Goal: Task Accomplishment & Management: Use online tool/utility

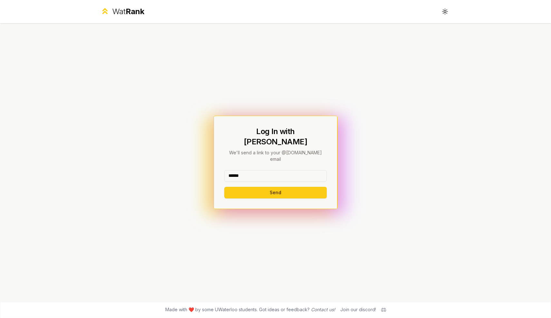
type input "******"
click at [275, 187] on button "Send" at bounding box center [275, 193] width 102 height 12
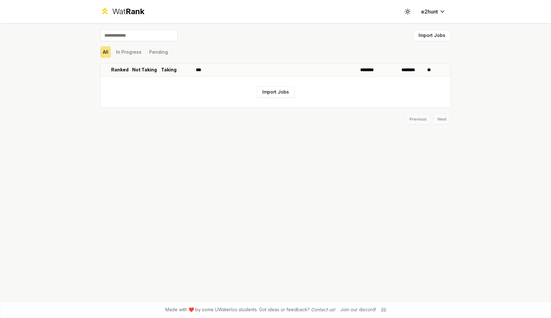
click at [139, 38] on input at bounding box center [138, 36] width 77 height 12
click at [273, 94] on button "Import Jobs" at bounding box center [276, 92] width 38 height 12
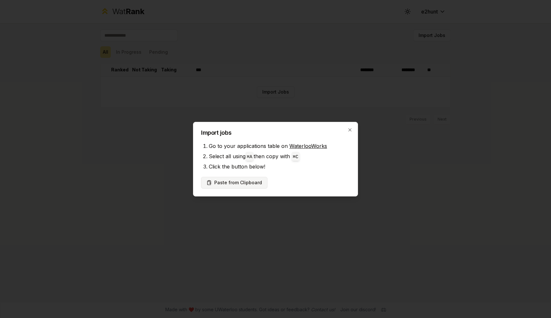
click at [257, 183] on button "Paste from Clipboard" at bounding box center [234, 183] width 66 height 12
click at [236, 182] on button "Paste from Clipboard" at bounding box center [234, 183] width 66 height 12
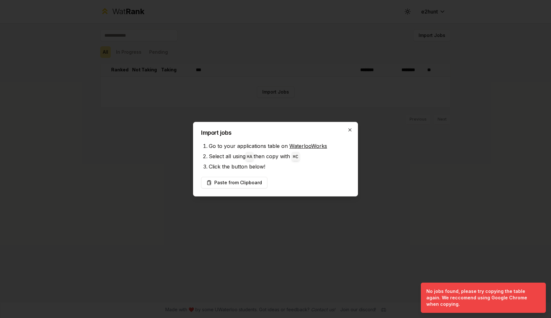
click at [349, 129] on icon "button" at bounding box center [349, 130] width 5 height 5
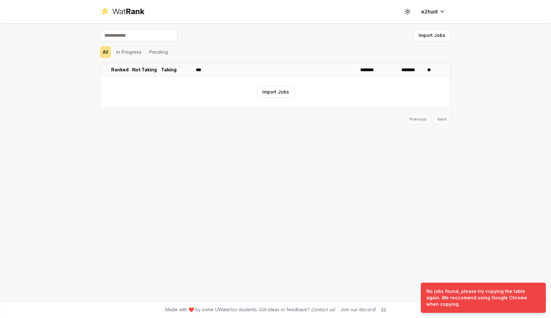
click at [278, 134] on div "Import Jobs All In Progress Pending Ranked Not Taking Taking *** ******** *****…" at bounding box center [275, 162] width 371 height 279
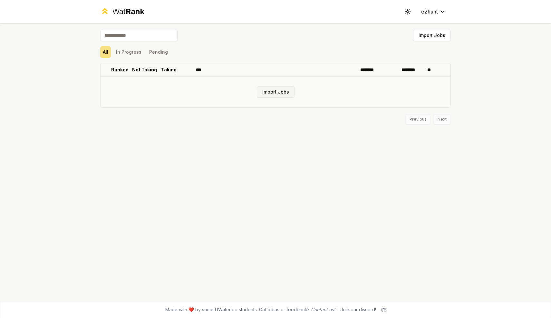
click at [274, 92] on button "Import Jobs" at bounding box center [276, 92] width 38 height 12
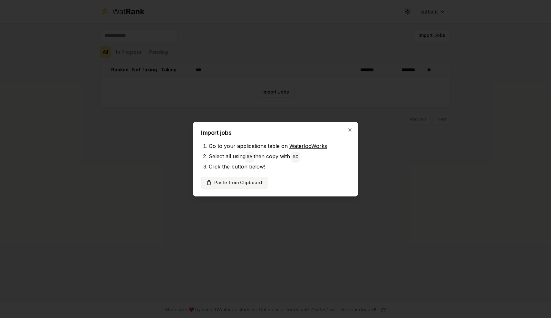
click at [243, 179] on button "Paste from Clipboard" at bounding box center [234, 183] width 66 height 12
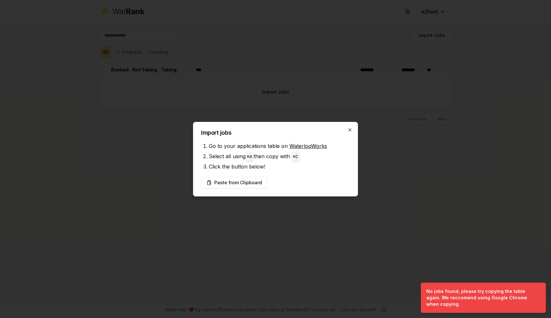
click at [347, 132] on icon "button" at bounding box center [349, 130] width 5 height 5
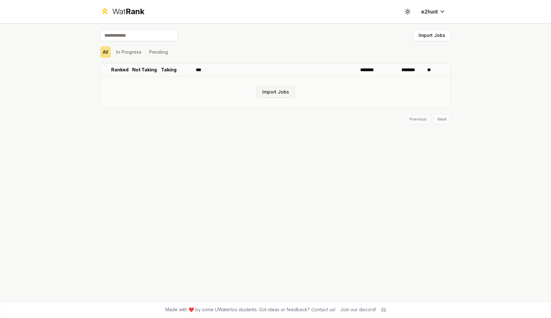
click at [287, 93] on button "Import Jobs" at bounding box center [276, 92] width 38 height 12
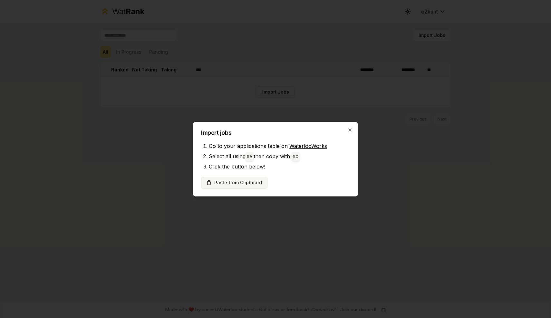
click at [239, 183] on button "Paste from Clipboard" at bounding box center [234, 183] width 66 height 12
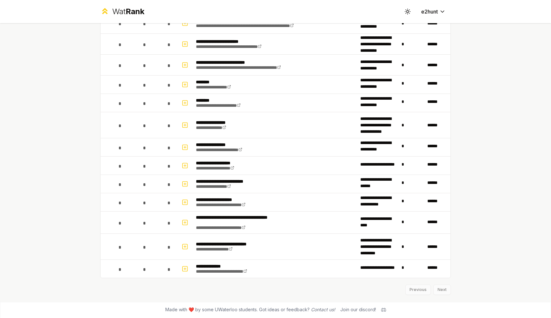
click at [443, 293] on div "Previous Next" at bounding box center [275, 287] width 350 height 17
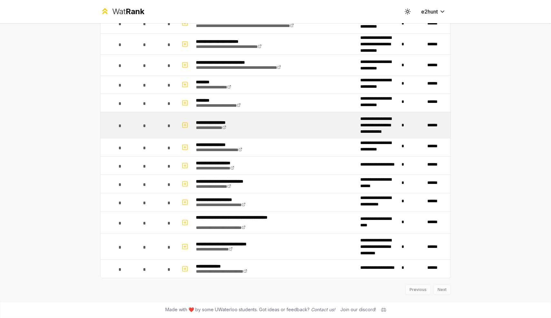
scroll to position [353, 0]
